Goal: Task Accomplishment & Management: Manage account settings

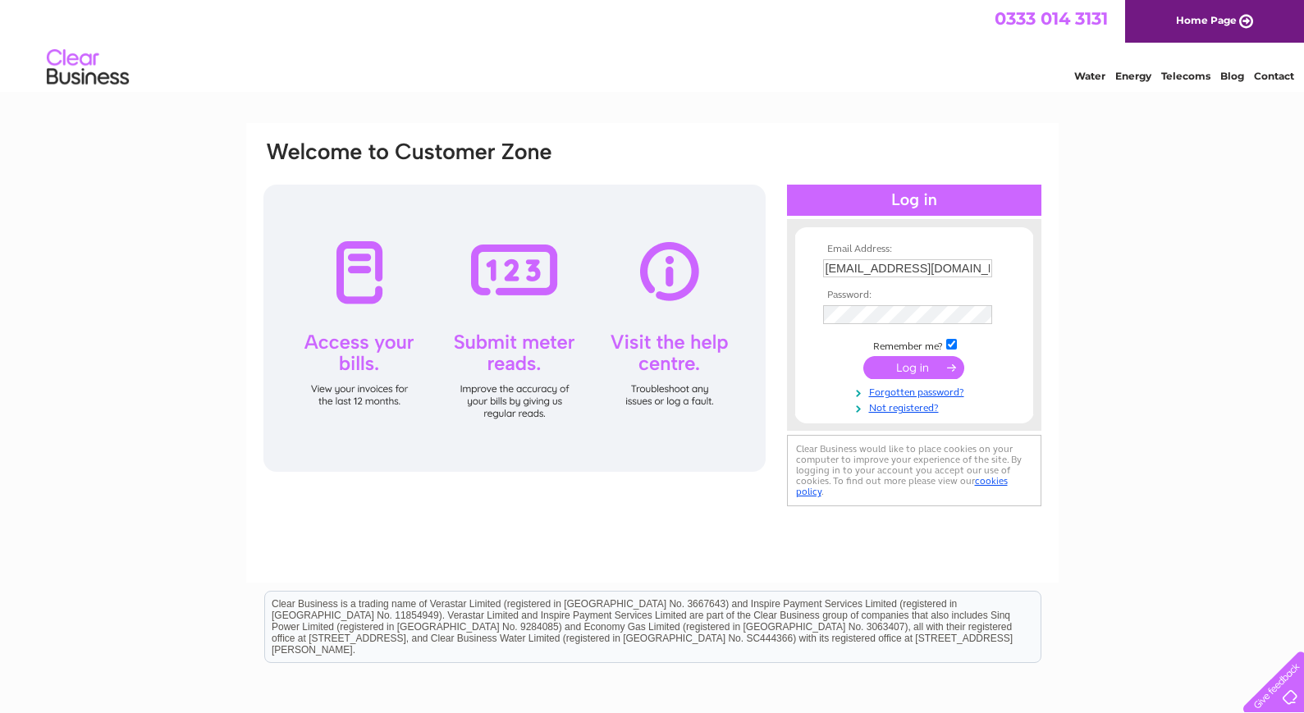
click at [892, 370] on input "submit" at bounding box center [913, 367] width 101 height 23
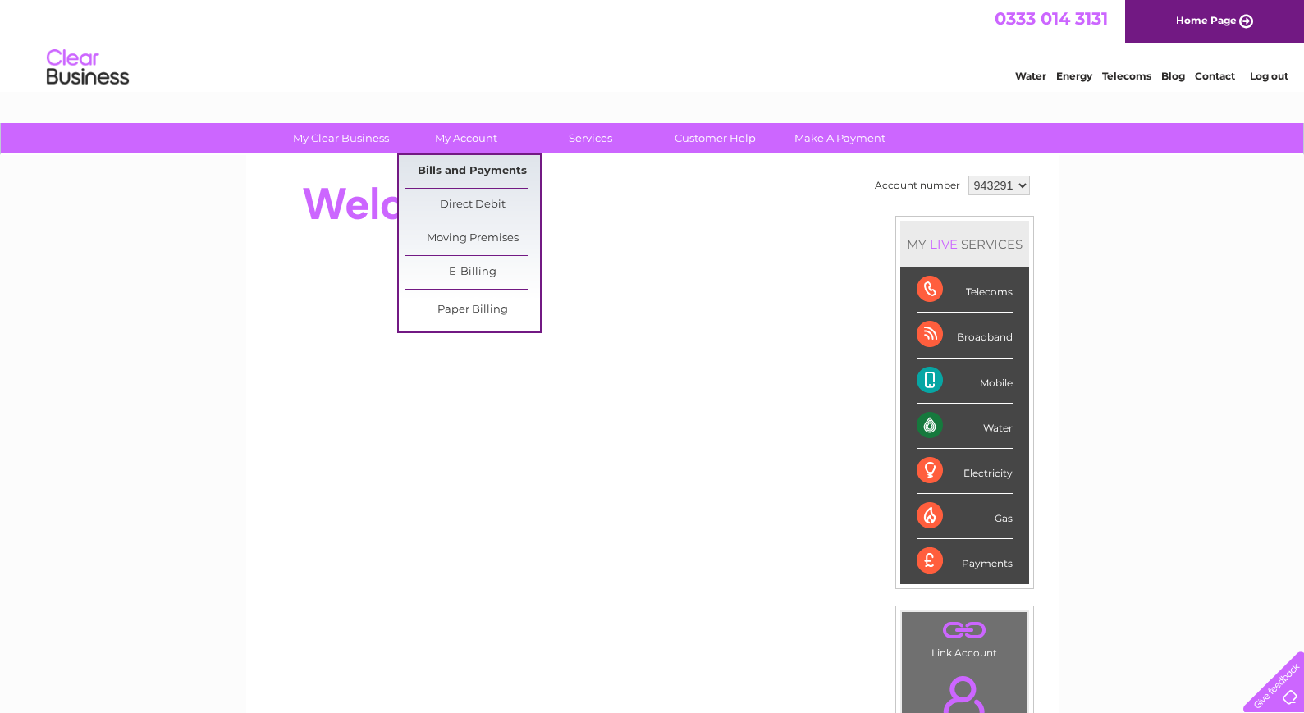
click at [464, 163] on link "Bills and Payments" at bounding box center [472, 171] width 135 height 33
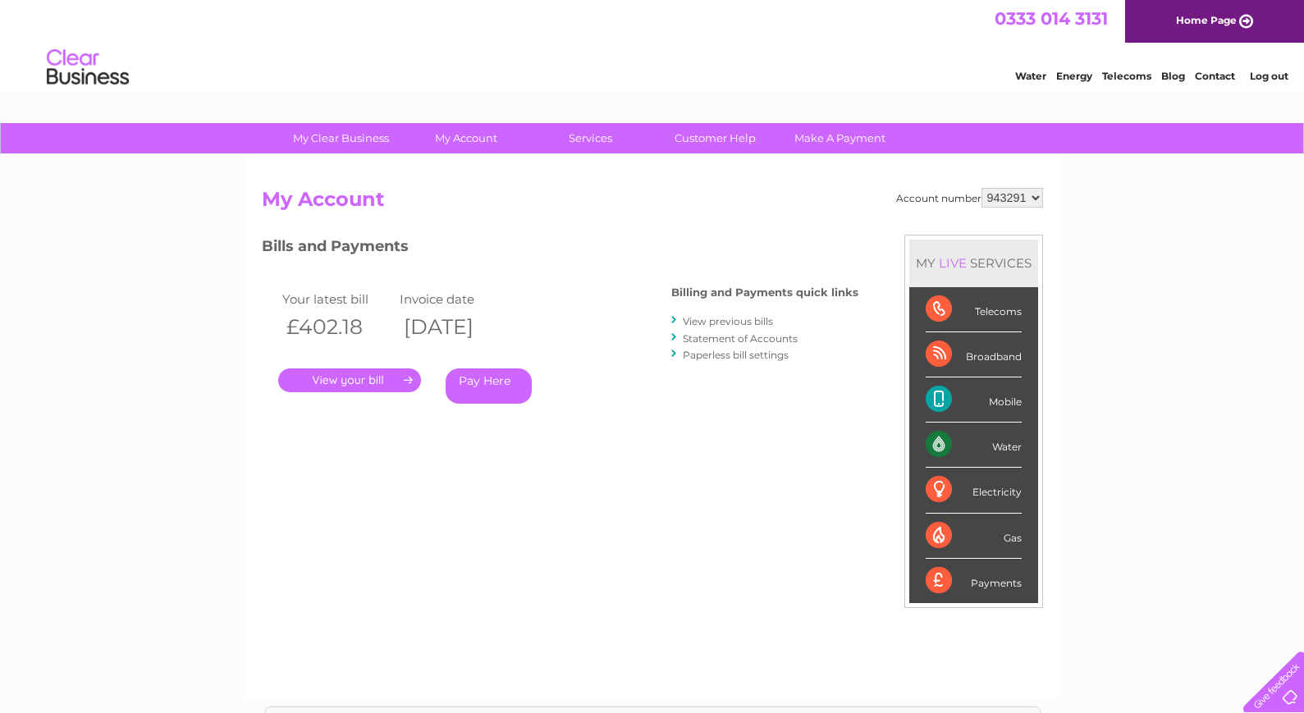
click at [362, 377] on link "." at bounding box center [349, 380] width 143 height 24
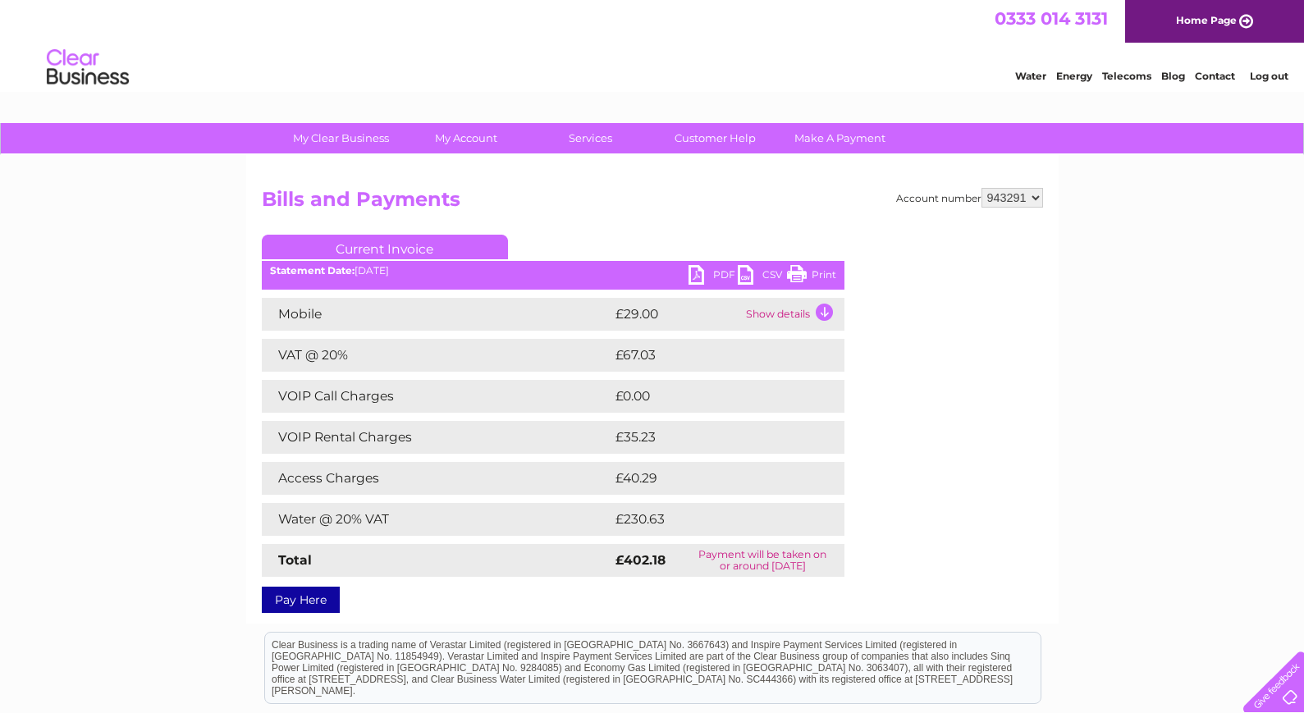
click at [716, 268] on link "PDF" at bounding box center [712, 277] width 49 height 24
